Goal: Task Accomplishment & Management: Use online tool/utility

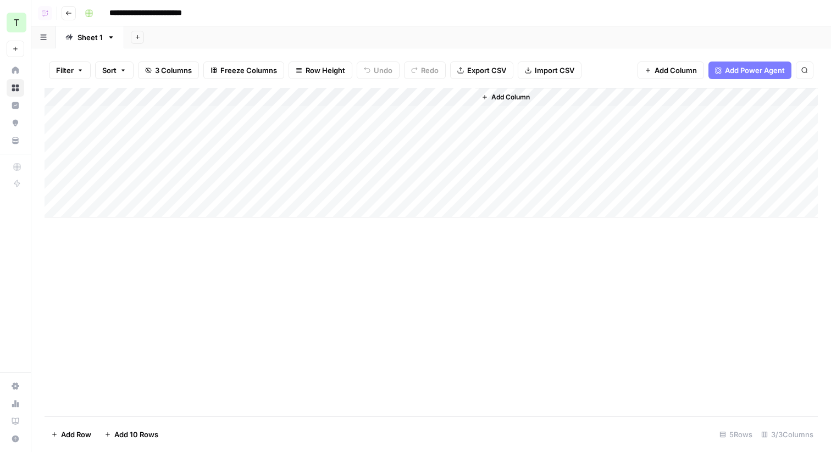
click at [276, 24] on header "**********" at bounding box center [431, 13] width 800 height 26
click at [301, 26] on div "Add Sheet" at bounding box center [477, 37] width 707 height 22
click at [464, 116] on div "Add Column" at bounding box center [432, 153] width 774 height 130
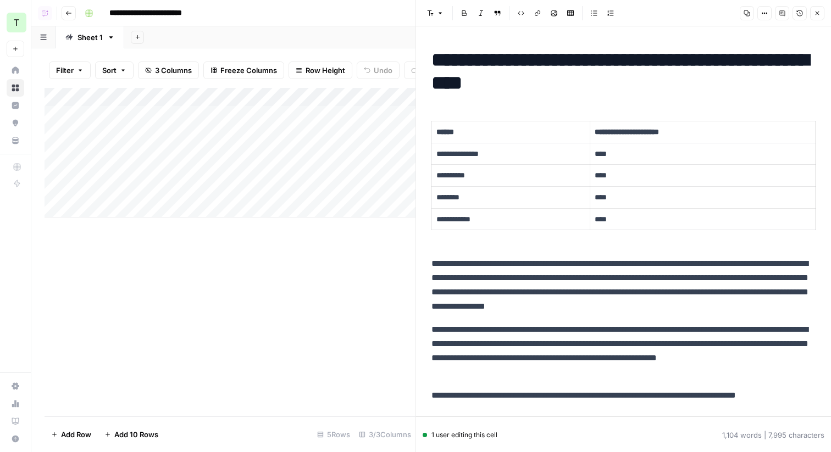
click at [819, 15] on icon "button" at bounding box center [817, 13] width 7 height 7
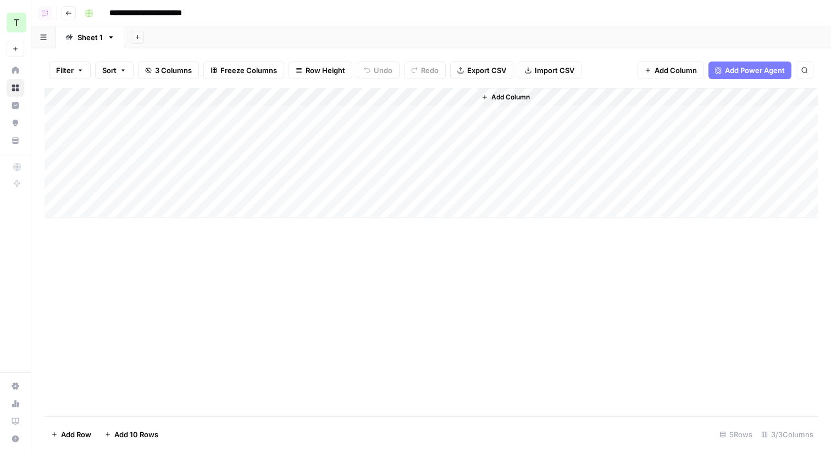
click at [253, 29] on div "Add Sheet" at bounding box center [477, 37] width 707 height 22
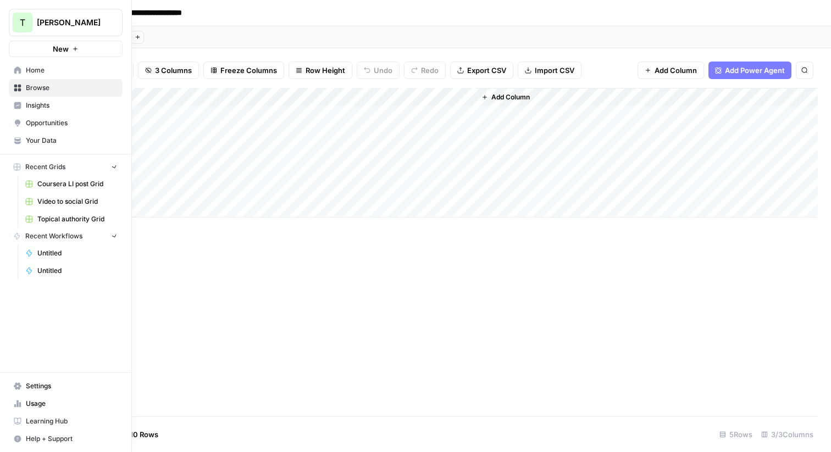
click at [23, 19] on span "T" at bounding box center [22, 22] width 5 height 13
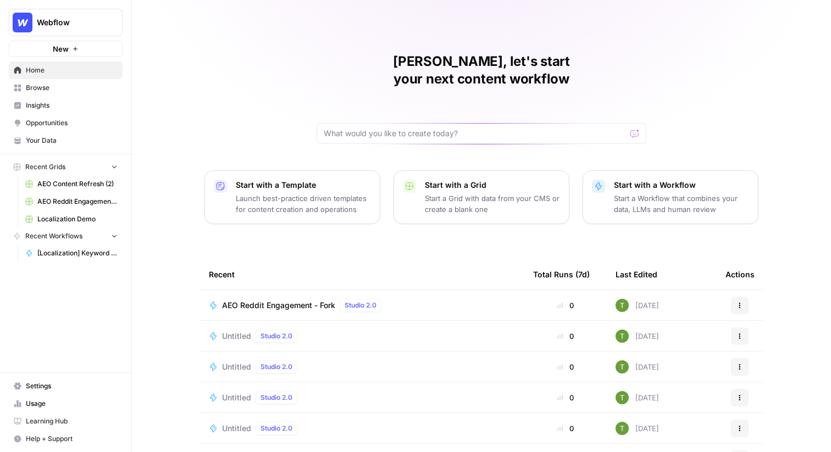
click at [185, 54] on div "Travis, let's start your next content workflow Start with a Template Launch bes…" at bounding box center [481, 261] width 699 height 523
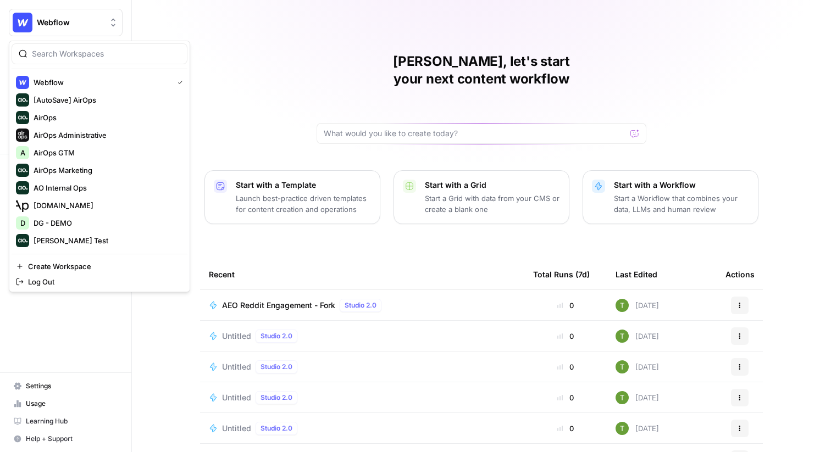
click at [62, 16] on button "Webflow" at bounding box center [66, 22] width 114 height 27
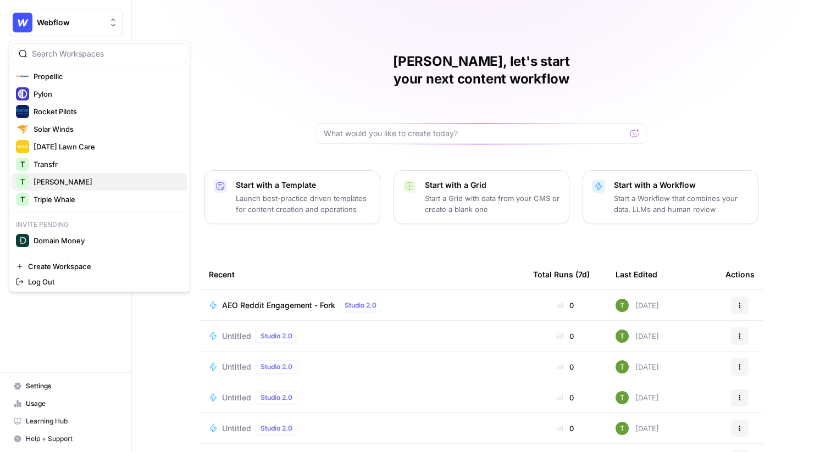
click at [47, 180] on span "[PERSON_NAME]" at bounding box center [63, 181] width 59 height 11
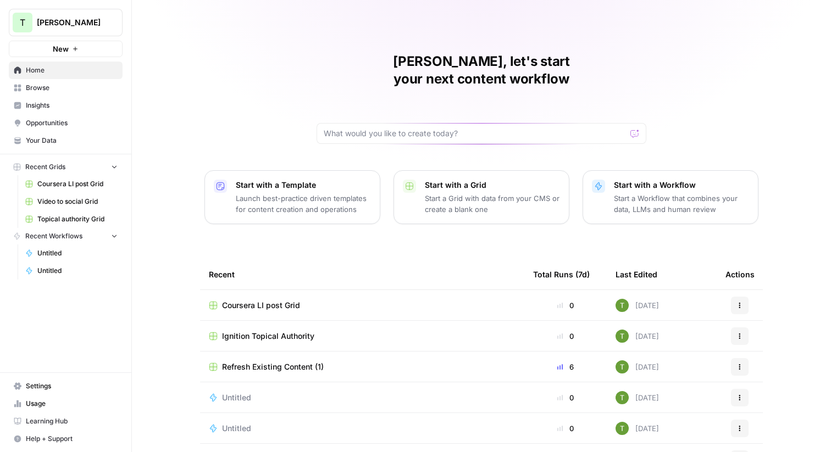
click at [32, 140] on span "Your Data" at bounding box center [72, 141] width 92 height 10
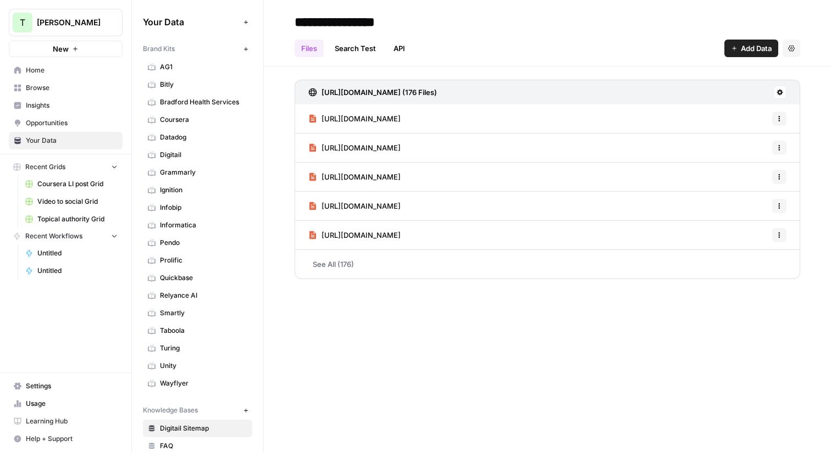
click at [39, 89] on span "Browse" at bounding box center [72, 88] width 92 height 10
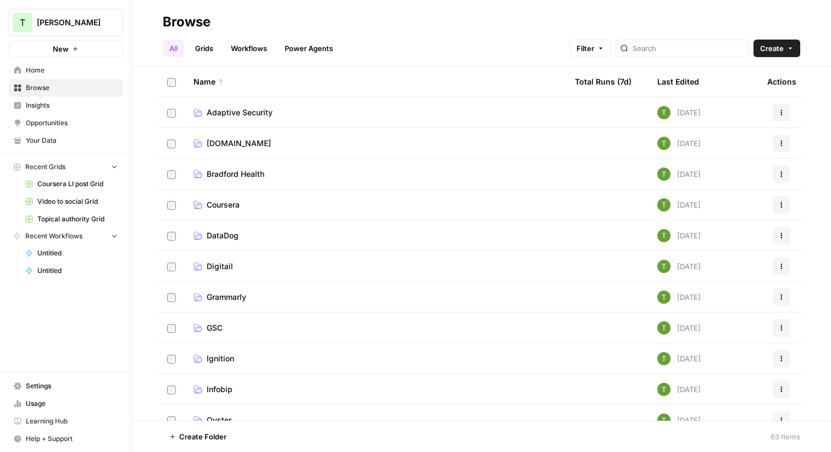
click at [205, 46] on link "Grids" at bounding box center [204, 49] width 31 height 18
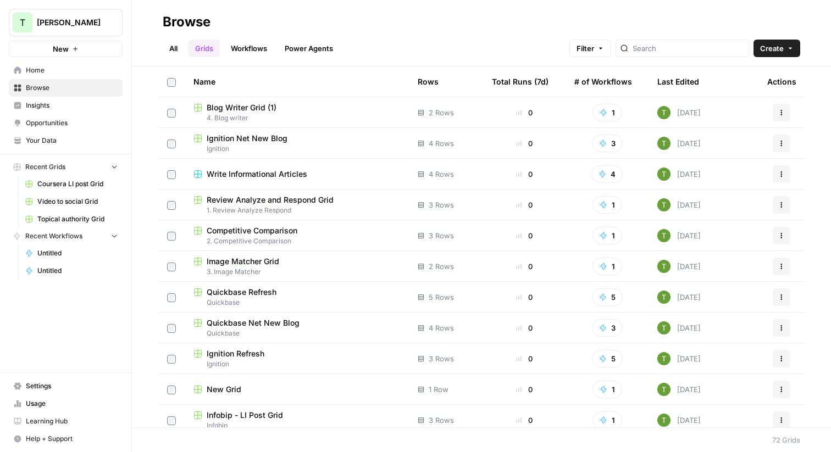
click at [256, 140] on span "Ignition Net New Blog" at bounding box center [247, 138] width 81 height 11
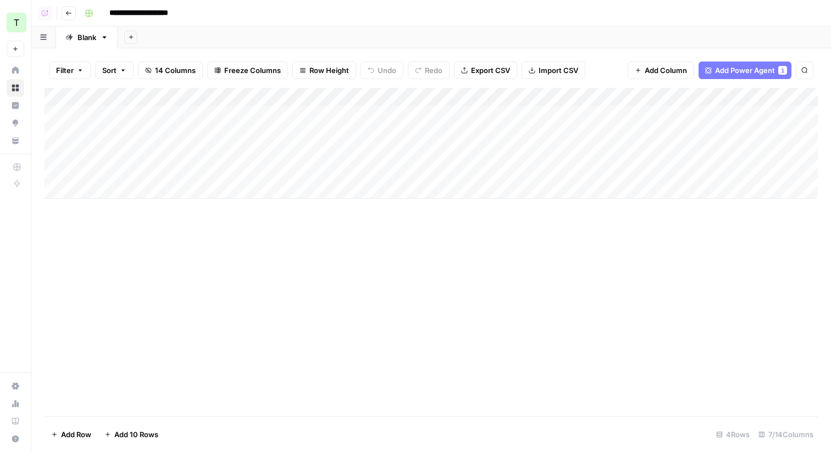
scroll to position [0, 187]
click at [635, 101] on div "Add Column" at bounding box center [432, 143] width 774 height 111
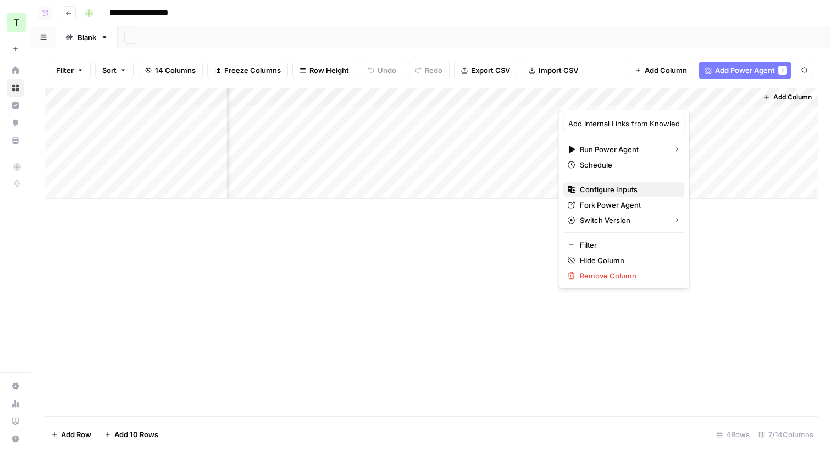
click at [603, 192] on span "Configure Inputs" at bounding box center [609, 189] width 58 height 11
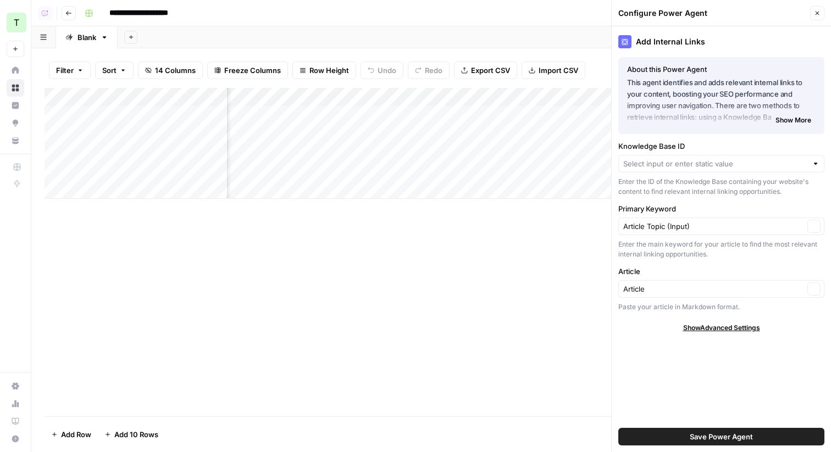
type input "Ignition Sitemap"
click at [817, 14] on icon "button" at bounding box center [817, 13] width 7 height 7
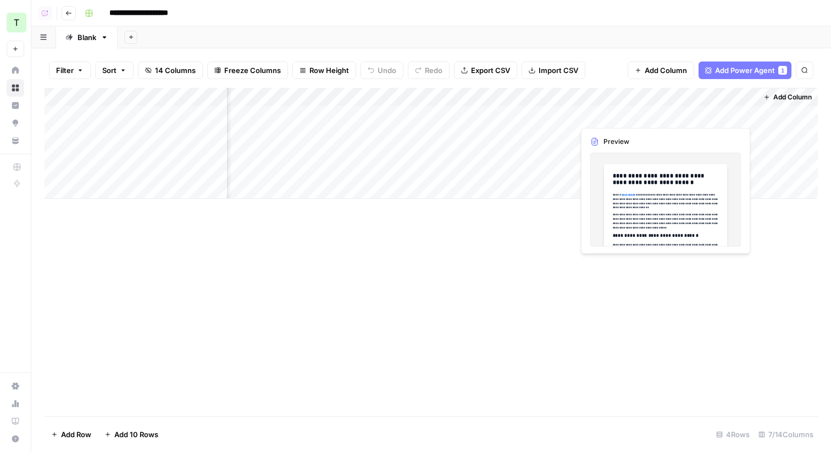
click at [705, 113] on div "Add Column" at bounding box center [432, 143] width 774 height 111
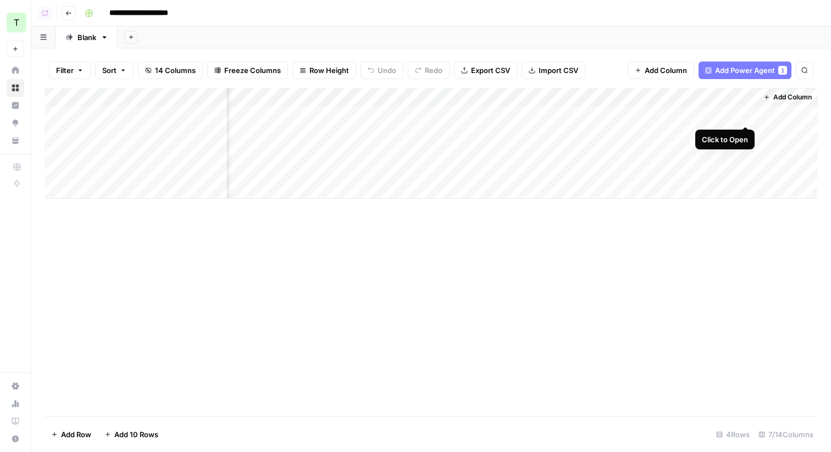
click at [744, 118] on div "Add Column" at bounding box center [432, 143] width 774 height 111
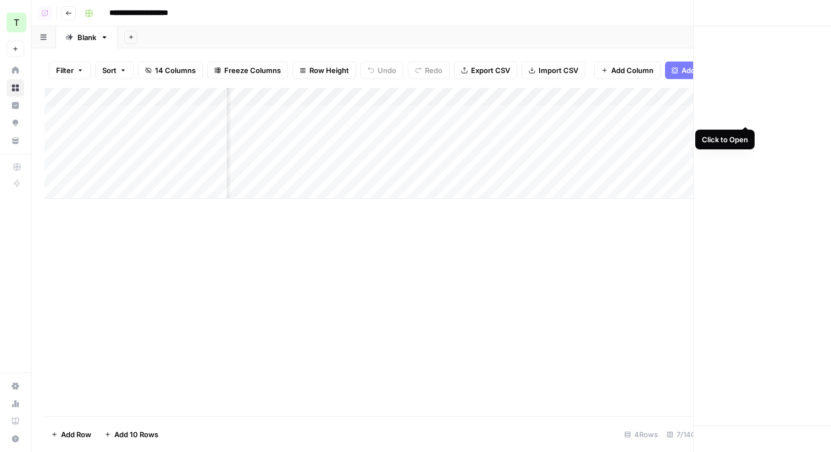
scroll to position [0, 185]
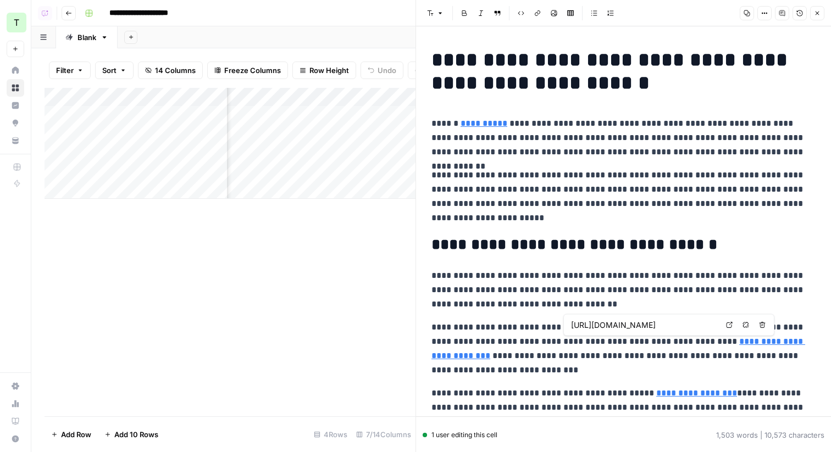
type input "https://www.ignitionapp.com/blog/turn-your-engagement-letters-from-a-burden-to-…"
click at [820, 13] on span "Close" at bounding box center [820, 13] width 1 height 1
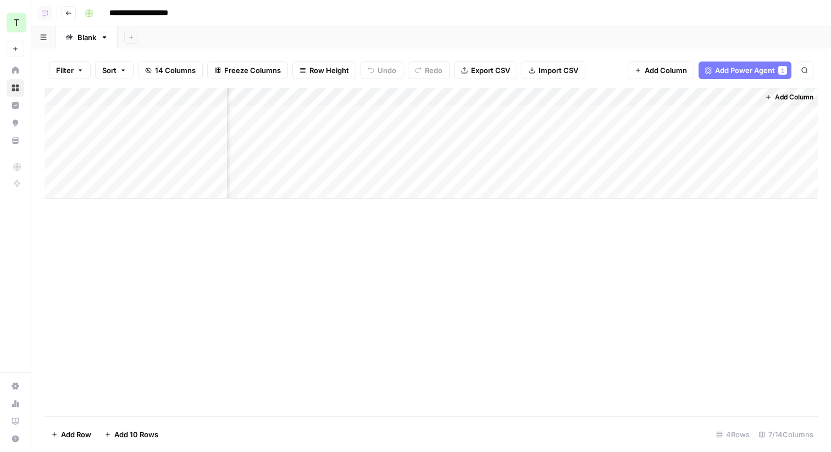
scroll to position [0, 174]
click at [69, 19] on button "Go back" at bounding box center [69, 13] width 14 height 14
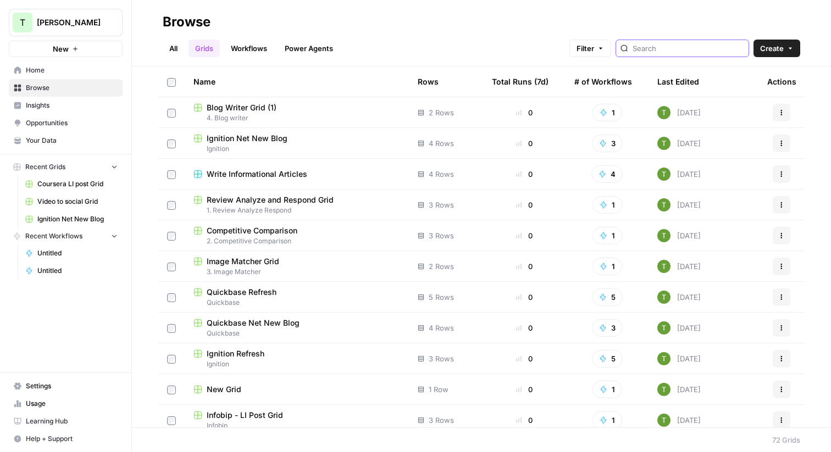
click at [678, 48] on input "search" at bounding box center [689, 48] width 112 height 11
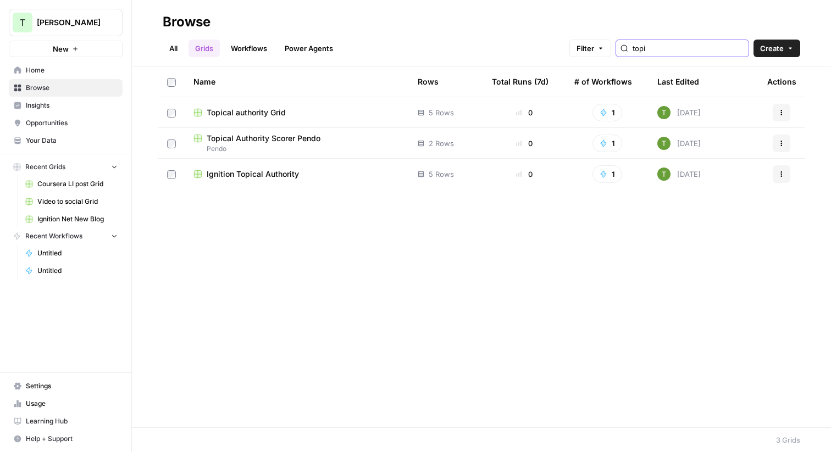
type input "topi"
click at [237, 114] on span "Topical authority Grid" at bounding box center [246, 112] width 79 height 11
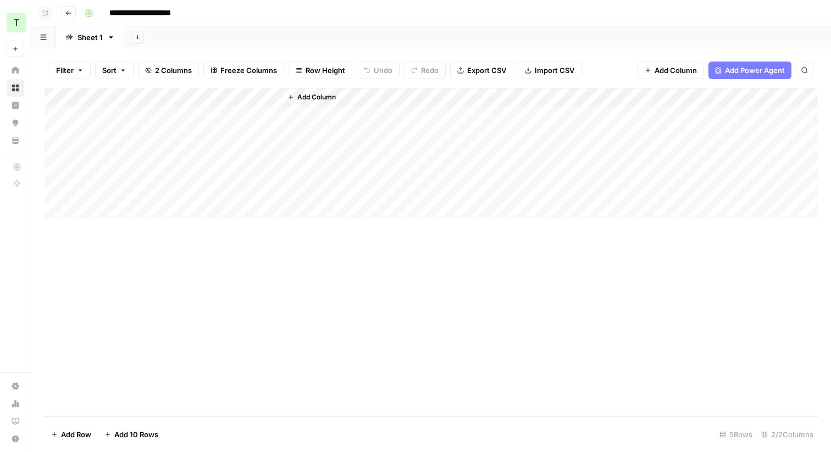
click at [66, 9] on button "Go back" at bounding box center [69, 13] width 14 height 14
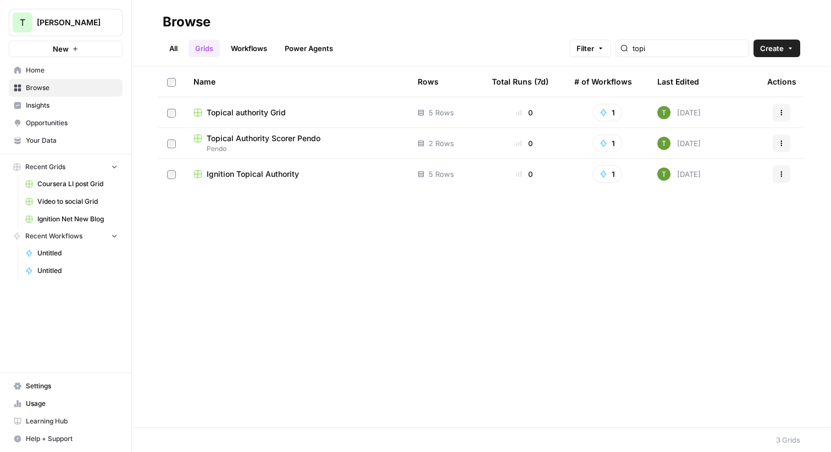
click at [171, 47] on link "All" at bounding box center [173, 49] width 21 height 18
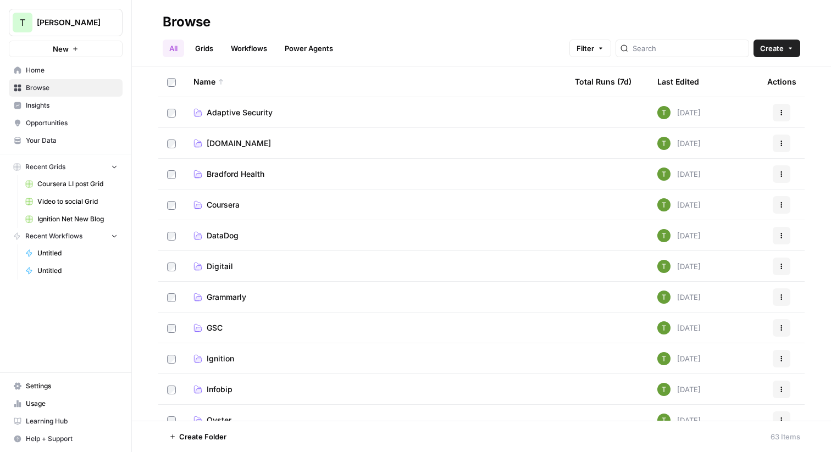
click at [218, 205] on span "Coursera" at bounding box center [223, 205] width 33 height 11
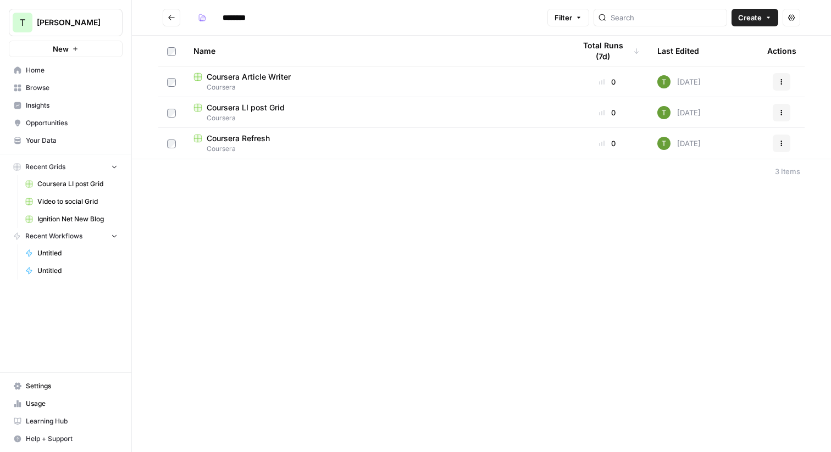
click at [169, 22] on button "Go back" at bounding box center [172, 18] width 18 height 18
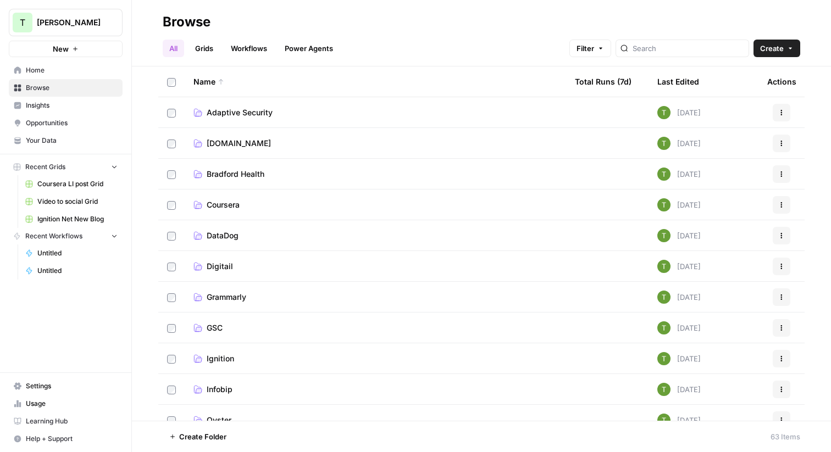
click at [208, 48] on link "Grids" at bounding box center [204, 49] width 31 height 18
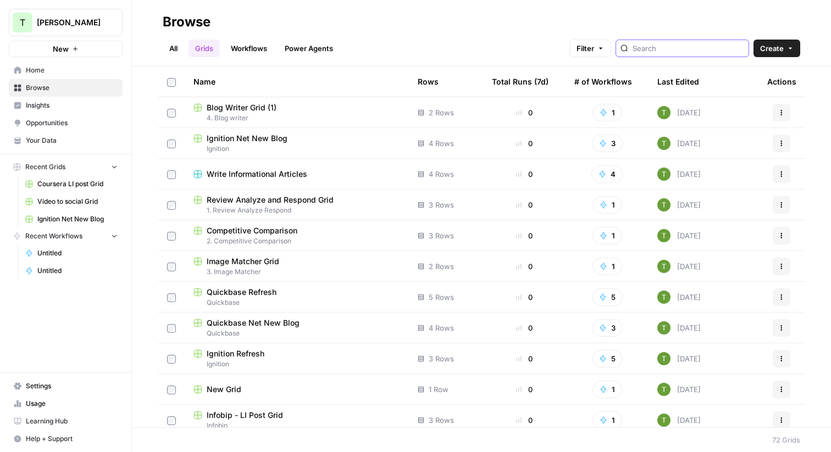
click at [676, 43] on input "search" at bounding box center [689, 48] width 112 height 11
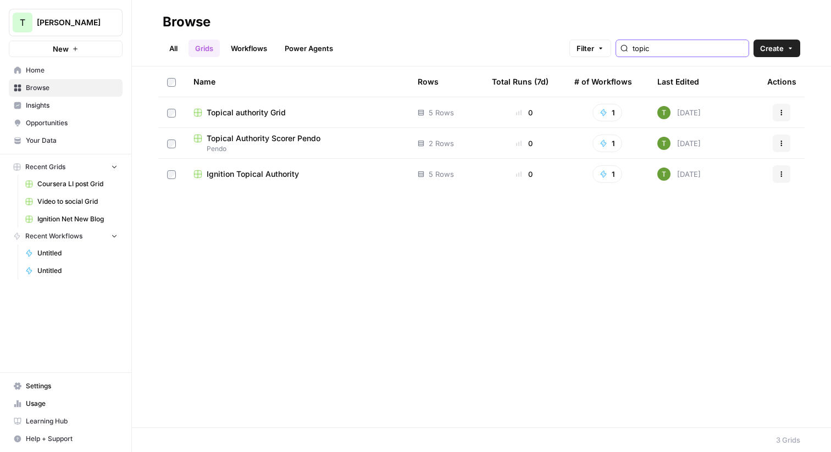
type input "topic"
click at [247, 175] on span "Ignition Topical Authority" at bounding box center [253, 174] width 92 height 11
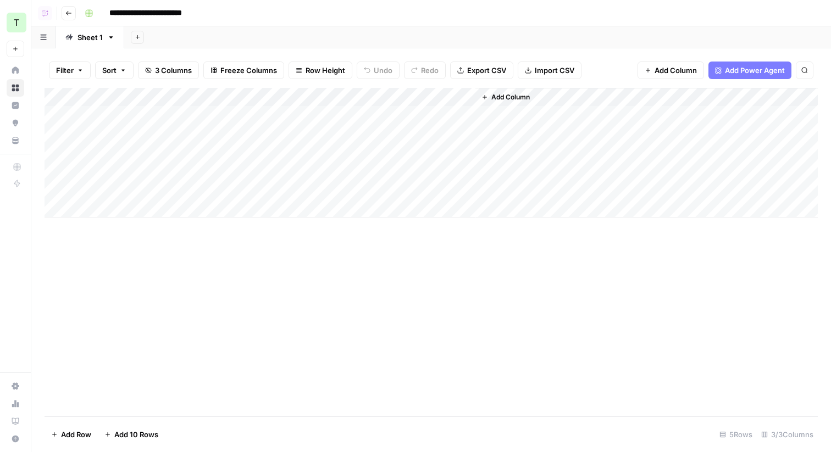
click at [351, 98] on div "Add Column" at bounding box center [432, 153] width 774 height 130
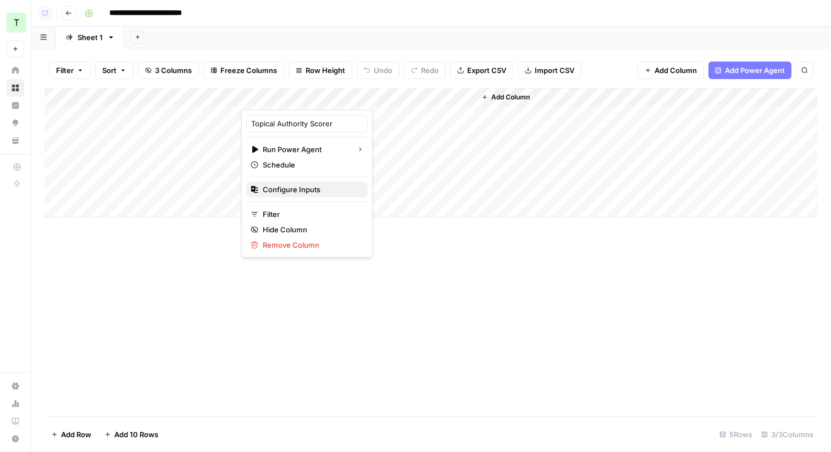
click at [273, 189] on span "Configure Inputs" at bounding box center [292, 189] width 58 height 11
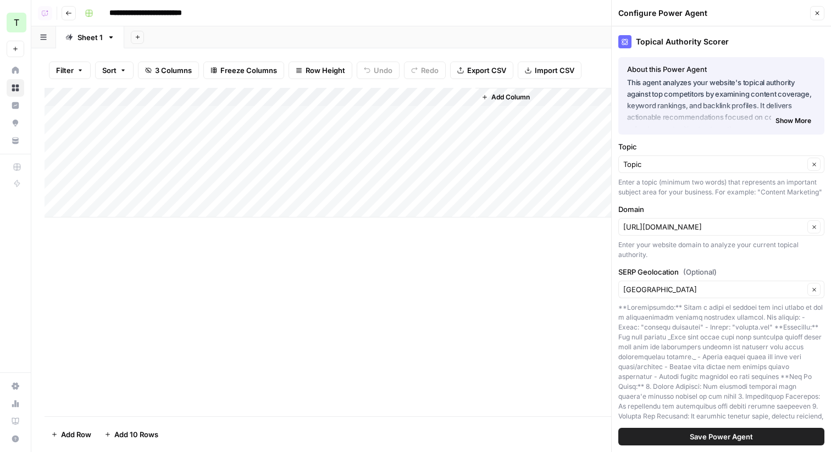
scroll to position [124, 0]
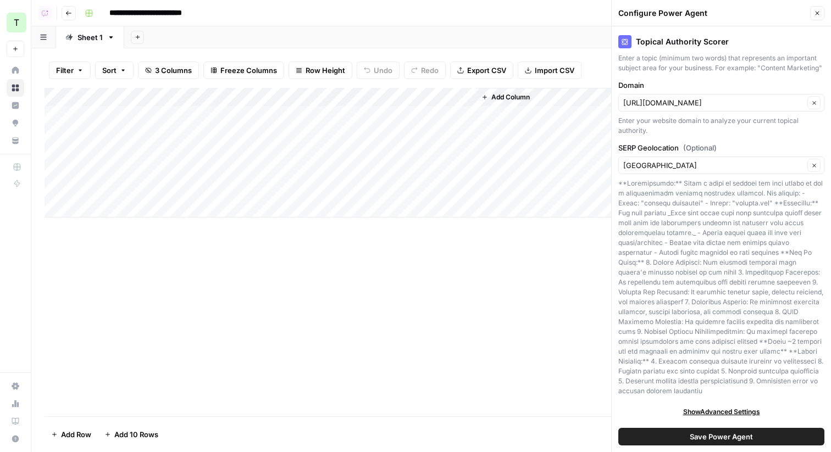
click at [816, 8] on button "Close" at bounding box center [817, 13] width 14 height 14
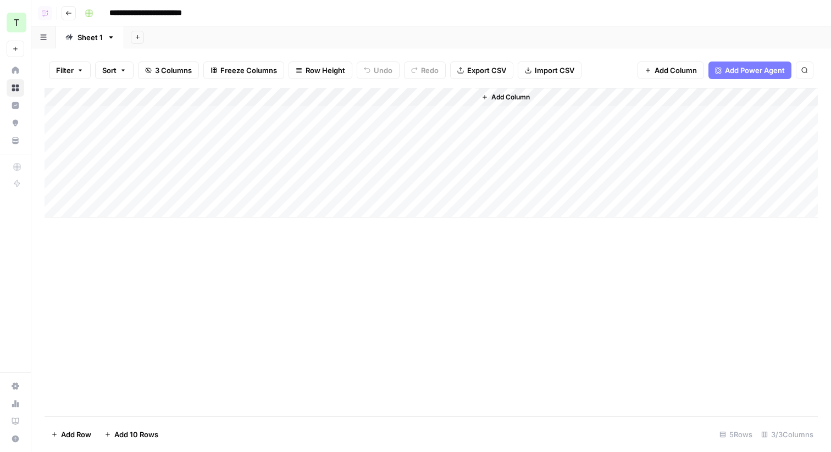
click at [462, 114] on div "Add Column" at bounding box center [432, 153] width 774 height 130
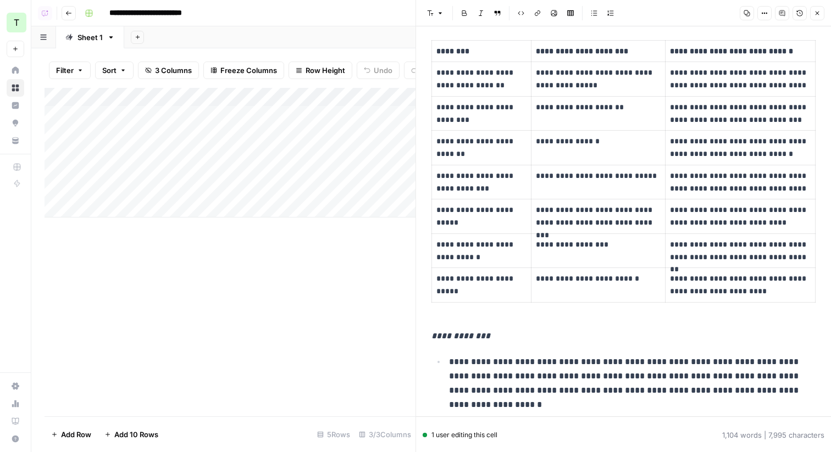
scroll to position [908, 0]
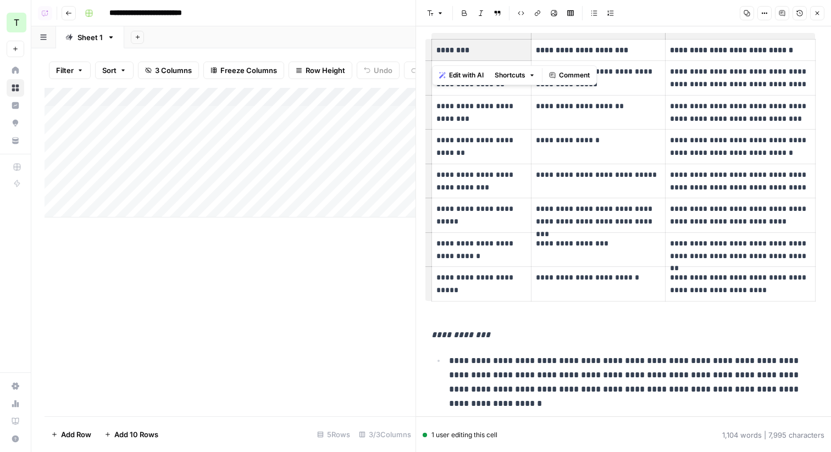
drag, startPoint x: 443, startPoint y: 50, endPoint x: 477, endPoint y: 59, distance: 35.3
click at [477, 59] on th "********" at bounding box center [482, 50] width 100 height 22
click at [460, 118] on p "**********" at bounding box center [482, 112] width 90 height 25
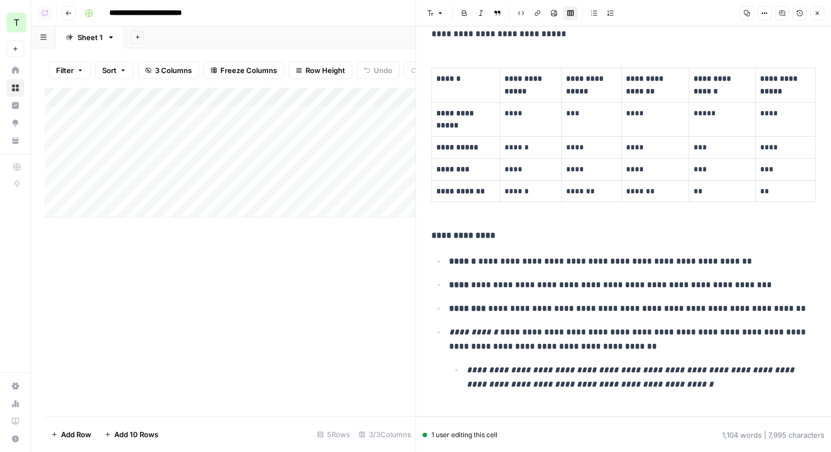
scroll to position [0, 0]
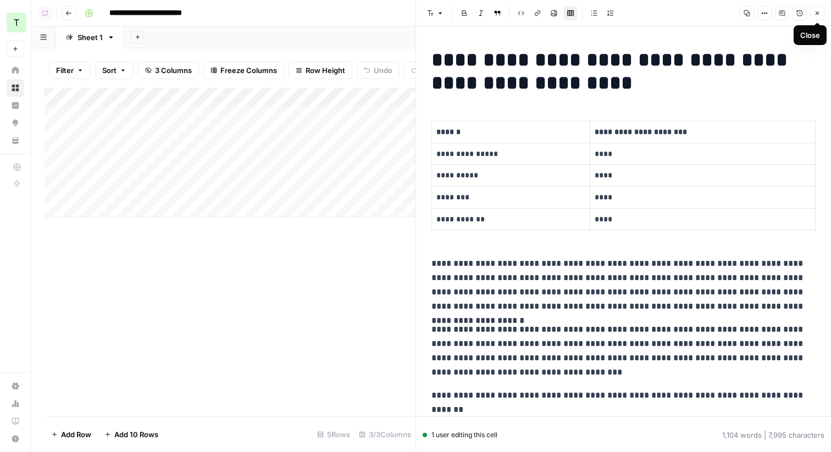
click at [817, 9] on button "Close" at bounding box center [817, 13] width 14 height 14
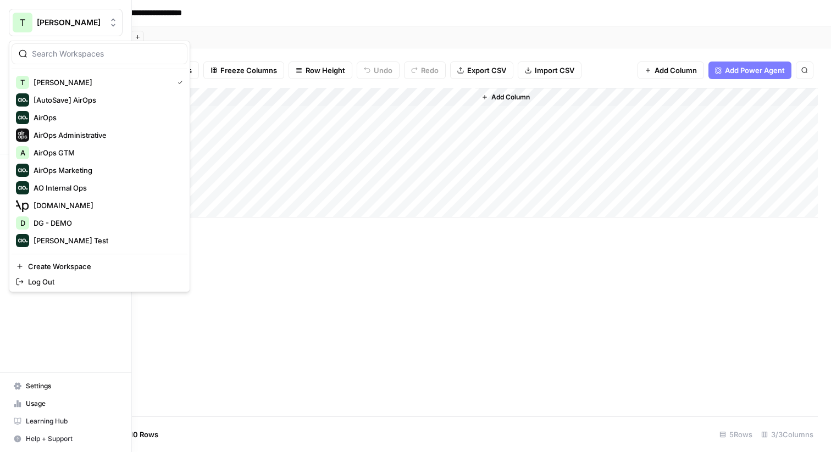
click at [18, 22] on div "T" at bounding box center [23, 23] width 20 height 20
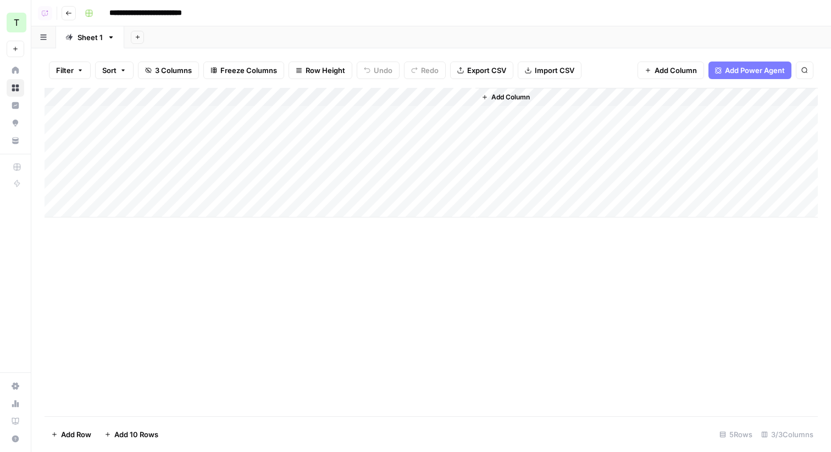
click at [302, 36] on div "Add Sheet" at bounding box center [477, 37] width 707 height 22
